Goal: Navigation & Orientation: Find specific page/section

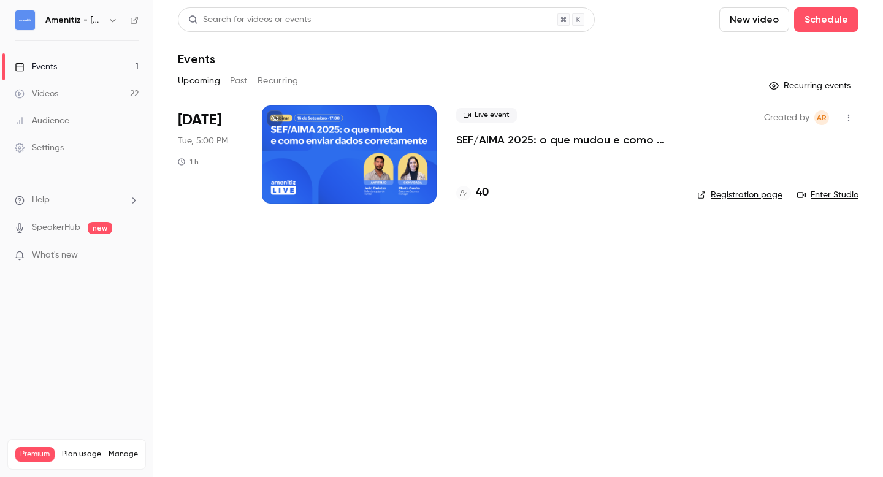
click at [114, 20] on icon "button" at bounding box center [113, 20] width 6 height 3
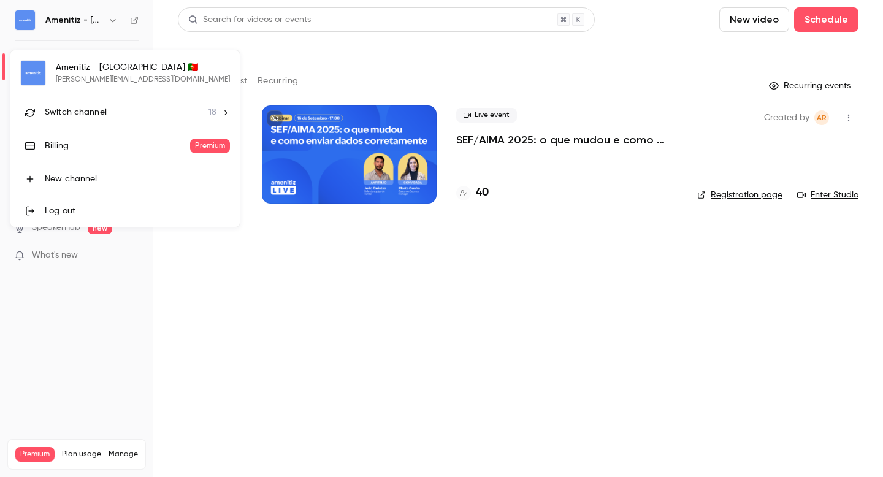
click at [106, 107] on div "Switch channel 18" at bounding box center [131, 112] width 172 height 13
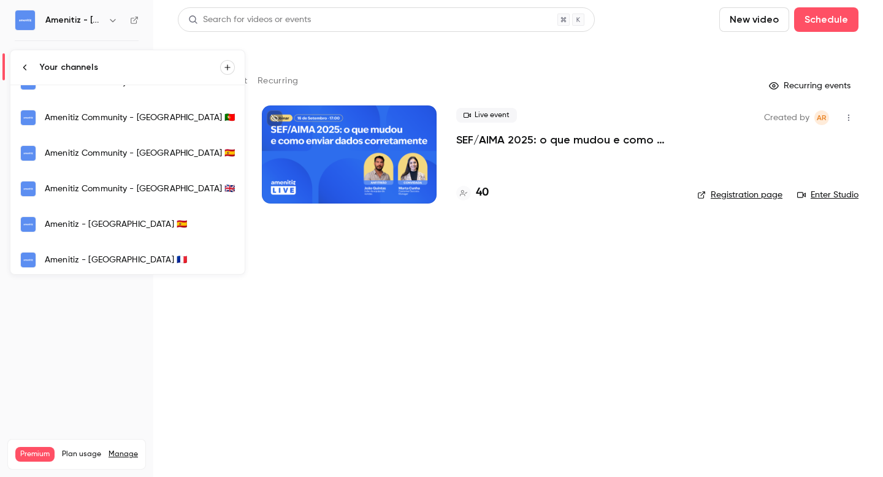
scroll to position [312, 0]
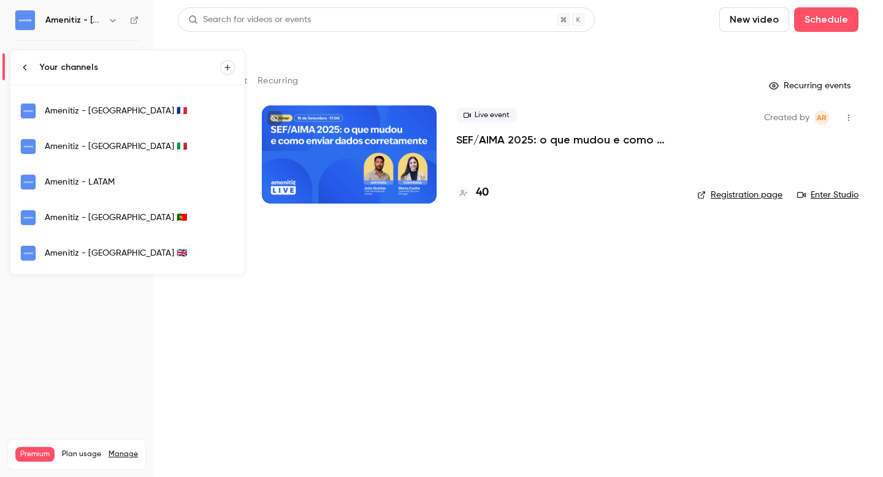
click at [83, 110] on div "Amenitiz - [GEOGRAPHIC_DATA] 🇫🇷" at bounding box center [140, 111] width 190 height 12
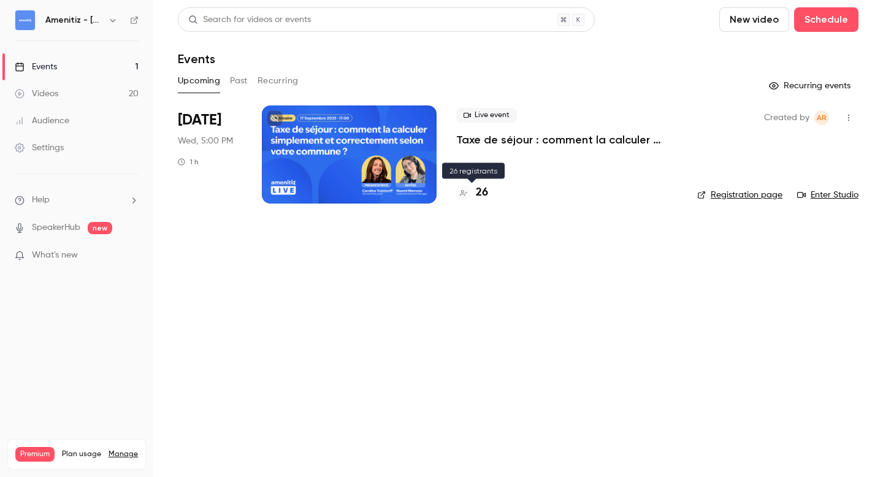
click at [474, 193] on div "26" at bounding box center [472, 193] width 32 height 17
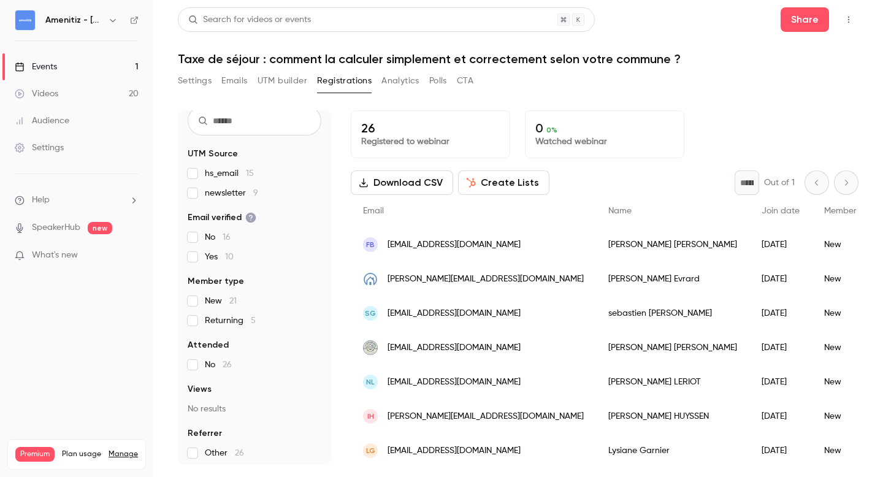
scroll to position [45, 0]
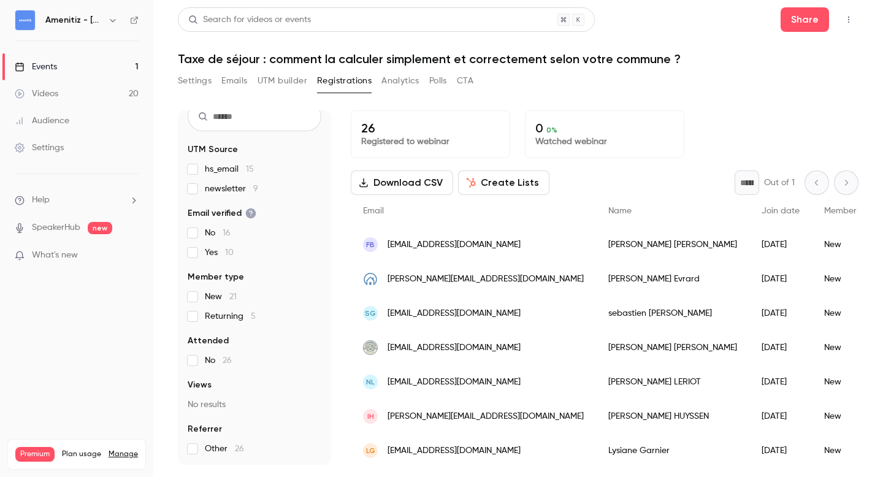
click at [756, 98] on div "26 People UTM Source hs_email 15 newsletter 9 Email verified No 16 Yes 10 Membe…" at bounding box center [518, 280] width 681 height 369
drag, startPoint x: 177, startPoint y: 55, endPoint x: 608, endPoint y: 45, distance: 431.2
click at [608, 45] on main "Search for videos or events Share Taxe de séjour : comment la calculer simpleme…" at bounding box center [518, 238] width 730 height 477
click at [615, 83] on div "Settings Emails UTM builder Registrations Analytics Polls CTA" at bounding box center [518, 83] width 681 height 25
click at [110, 21] on icon "button" at bounding box center [113, 20] width 10 height 10
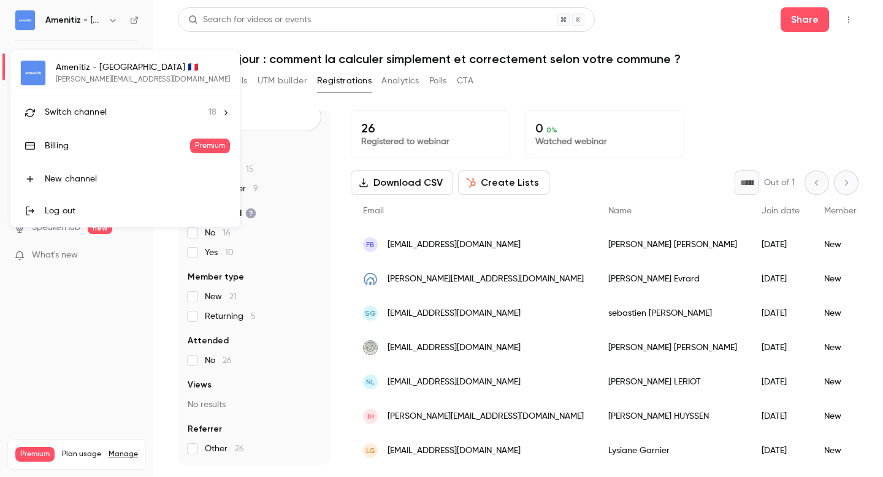
click at [120, 75] on div "Amenitiz - [GEOGRAPHIC_DATA] 🇫🇷 [PERSON_NAME][EMAIL_ADDRESS][DOMAIN_NAME] Switc…" at bounding box center [124, 138] width 229 height 177
click at [154, 119] on li "Switch channel 18" at bounding box center [124, 112] width 229 height 32
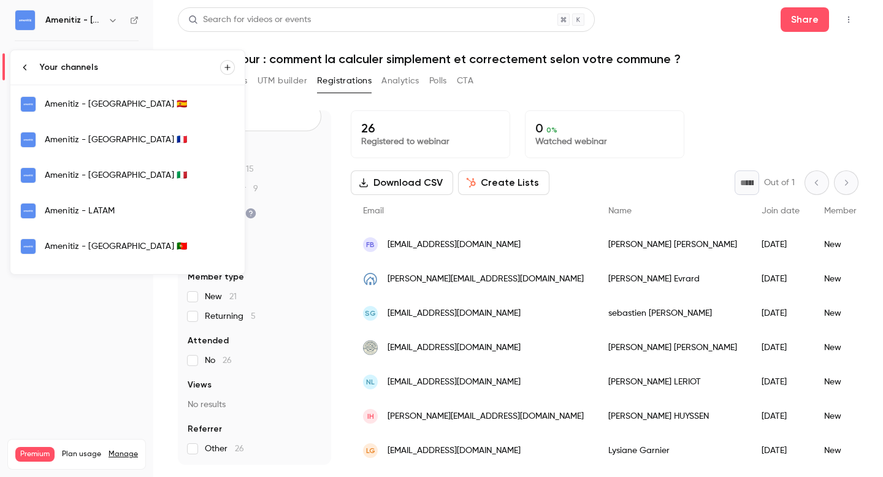
scroll to position [285, 0]
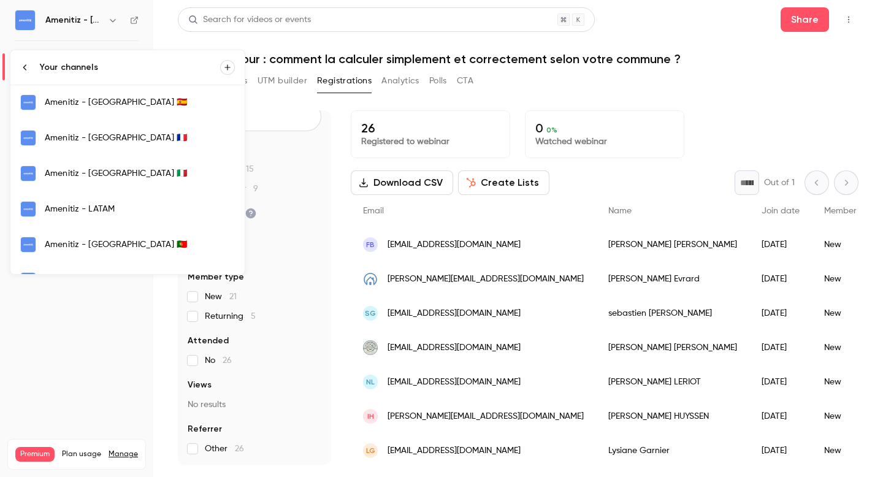
click at [92, 240] on div "Amenitiz - [GEOGRAPHIC_DATA] 🇵🇹" at bounding box center [140, 245] width 190 height 12
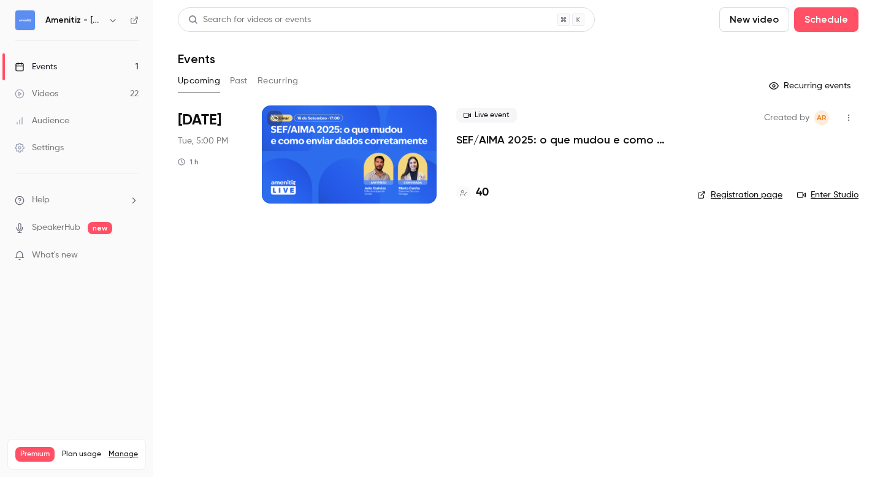
click at [378, 296] on main "Search for videos or events New video Schedule Events Upcoming Past Recurring R…" at bounding box center [518, 238] width 730 height 477
click at [472, 194] on div "40" at bounding box center [472, 193] width 32 height 17
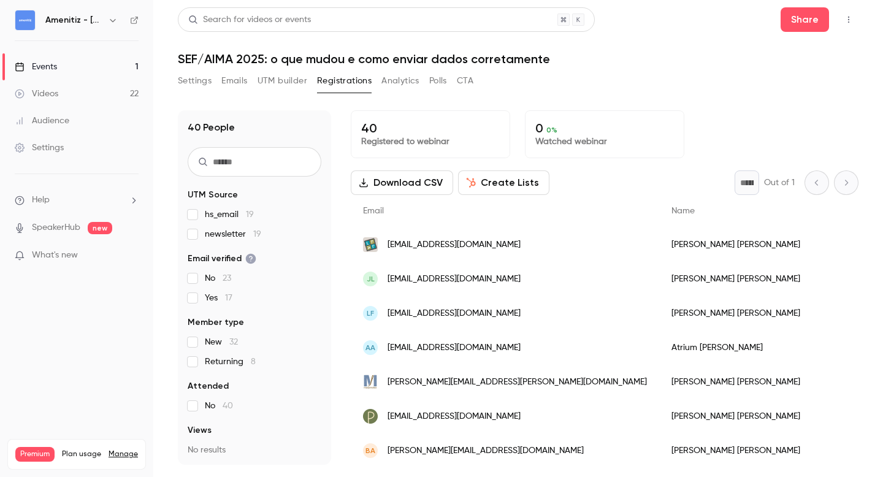
click at [39, 66] on div "Events" at bounding box center [36, 67] width 42 height 12
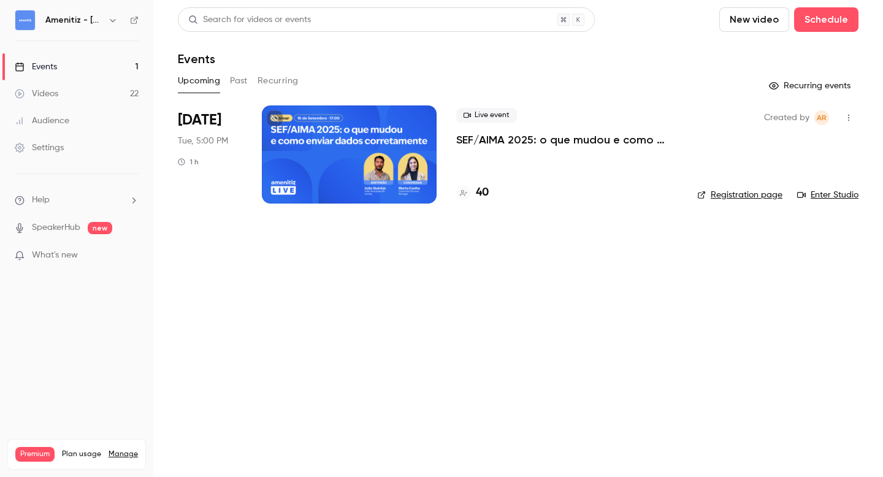
click at [113, 19] on icon "button" at bounding box center [113, 20] width 10 height 10
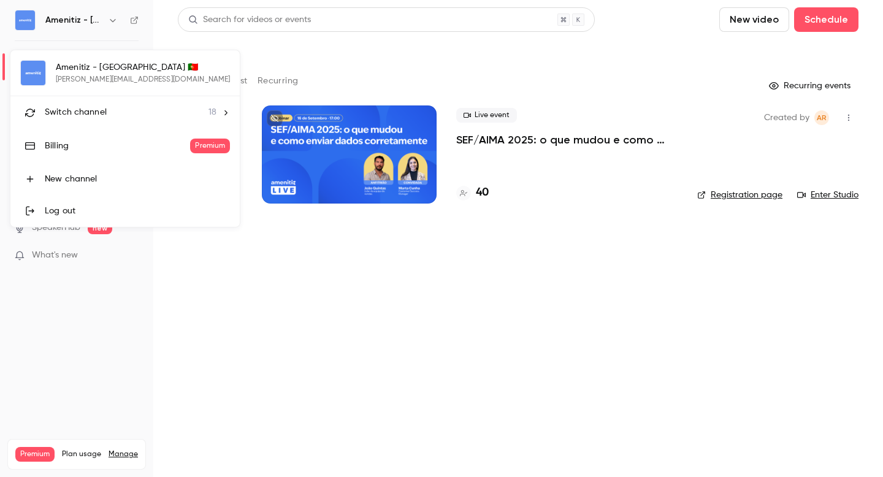
click at [93, 112] on span "Switch channel" at bounding box center [76, 112] width 62 height 13
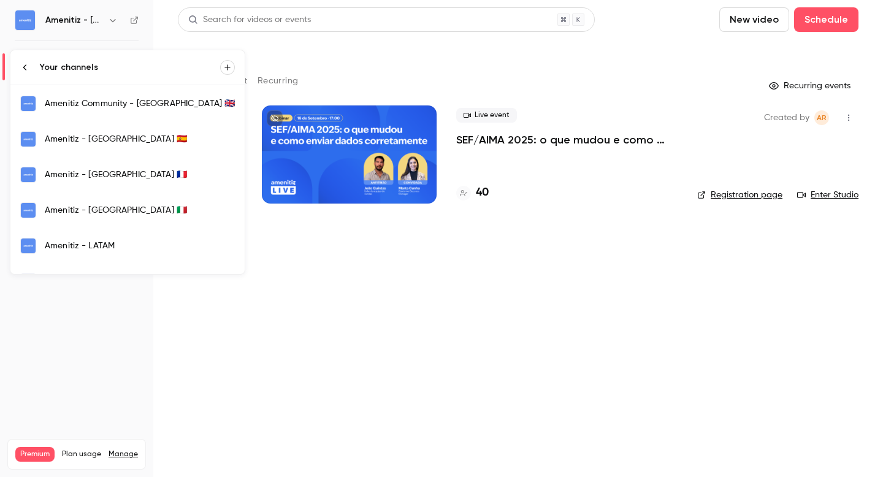
scroll to position [262, 0]
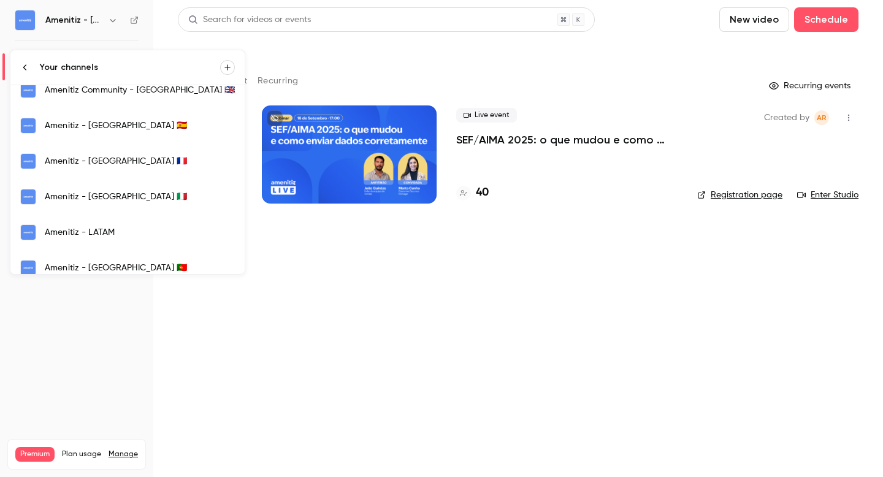
click at [86, 161] on div "Amenitiz - [GEOGRAPHIC_DATA] 🇫🇷" at bounding box center [140, 161] width 190 height 12
